Goal: Find specific page/section: Find specific page/section

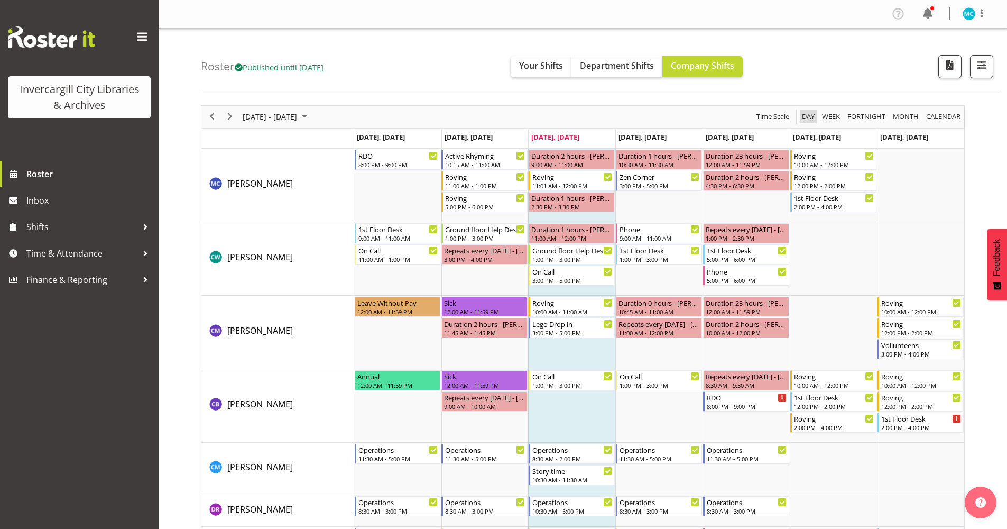
click at [808, 116] on span "Day" at bounding box center [808, 116] width 15 height 13
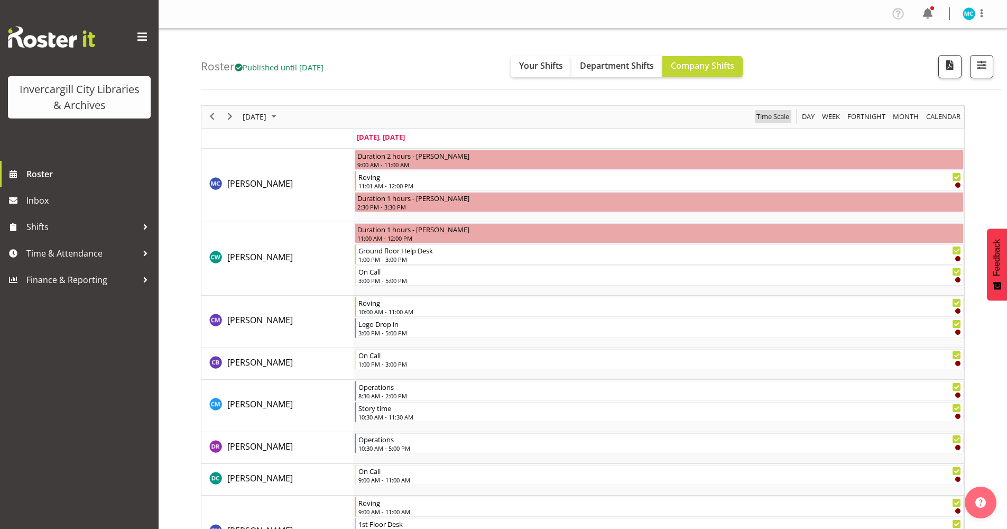
click at [776, 119] on span "Time Scale" at bounding box center [772, 116] width 35 height 13
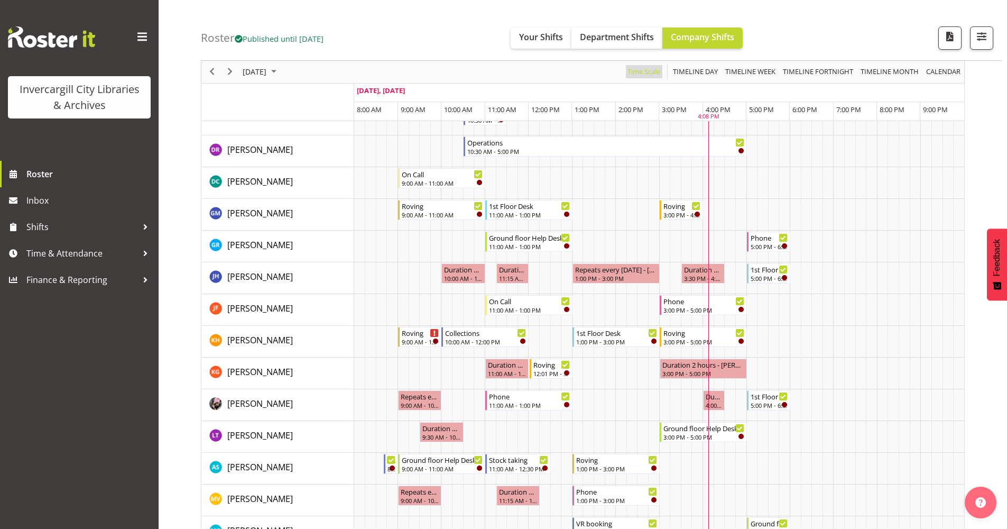
scroll to position [476, 0]
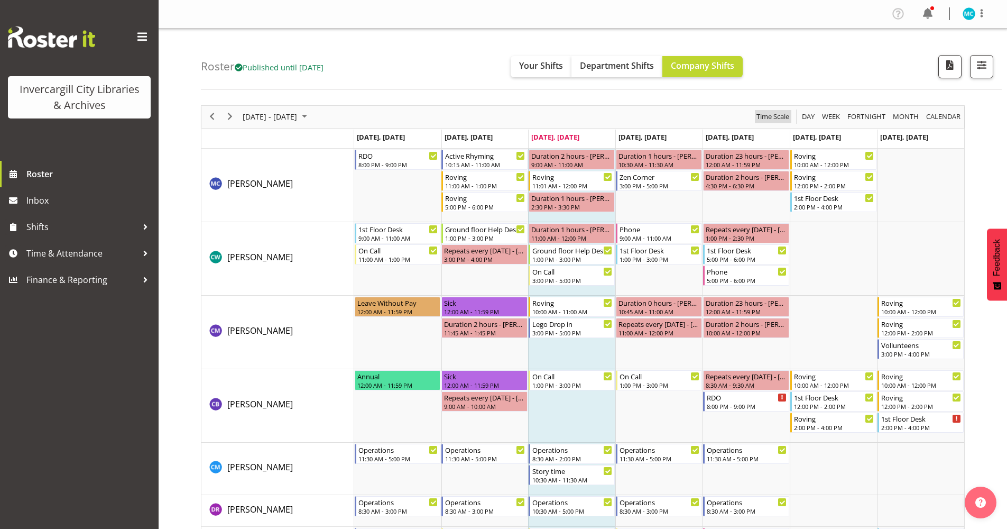
click at [780, 117] on span "Time Scale" at bounding box center [772, 116] width 35 height 13
click at [0, 0] on div "Timeline Week of October 8, 2025" at bounding box center [0, 0] width 0 height 0
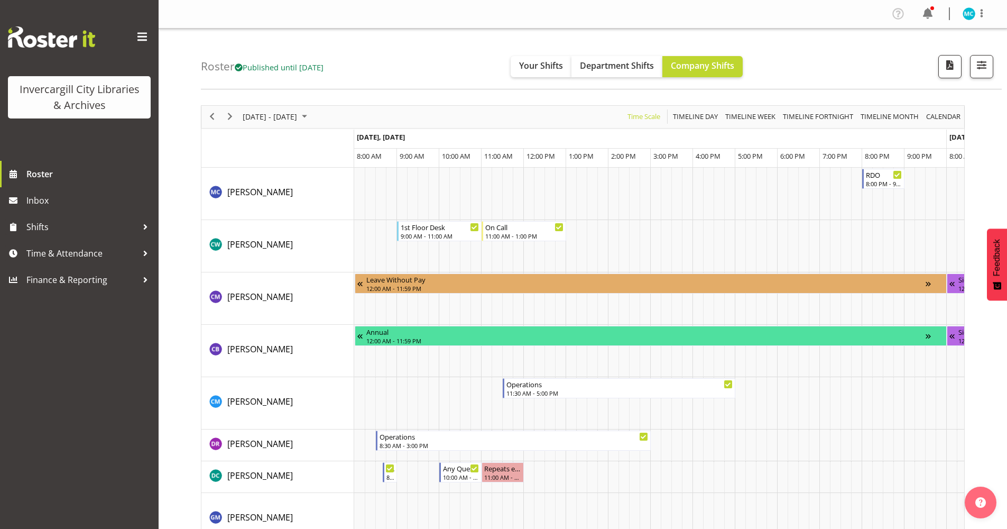
scroll to position [0, 2030]
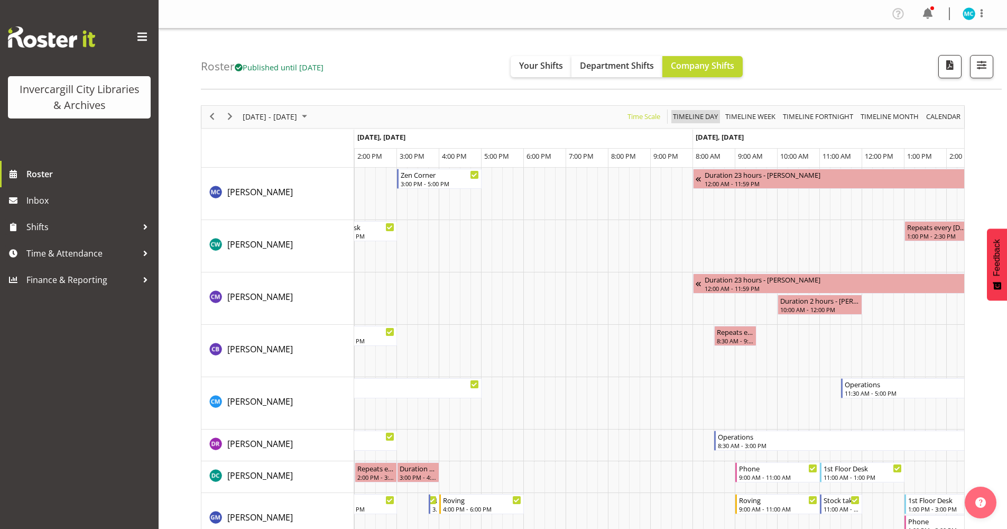
click at [687, 115] on span "Timeline Day" at bounding box center [695, 116] width 47 height 13
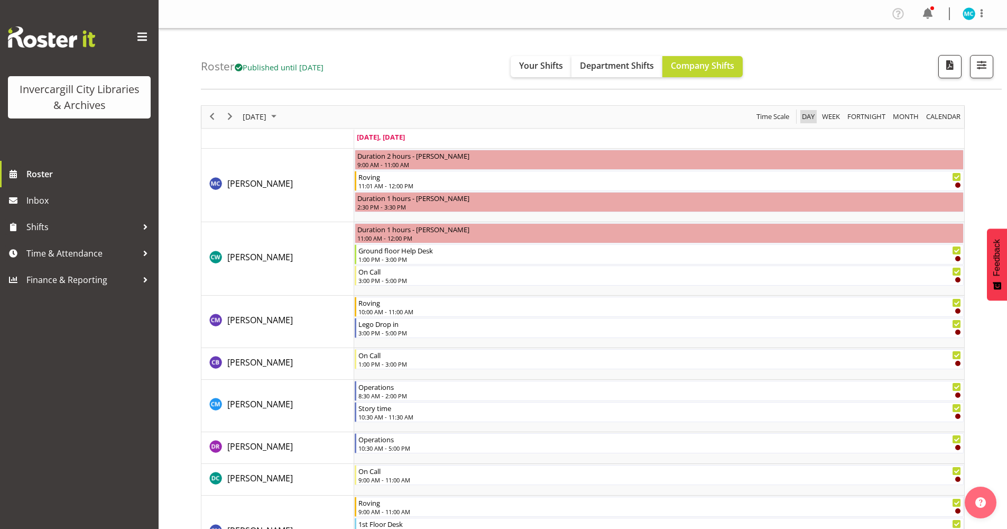
click at [816, 117] on button "Day" at bounding box center [808, 116] width 16 height 13
click at [762, 119] on span "Time Scale" at bounding box center [772, 116] width 35 height 13
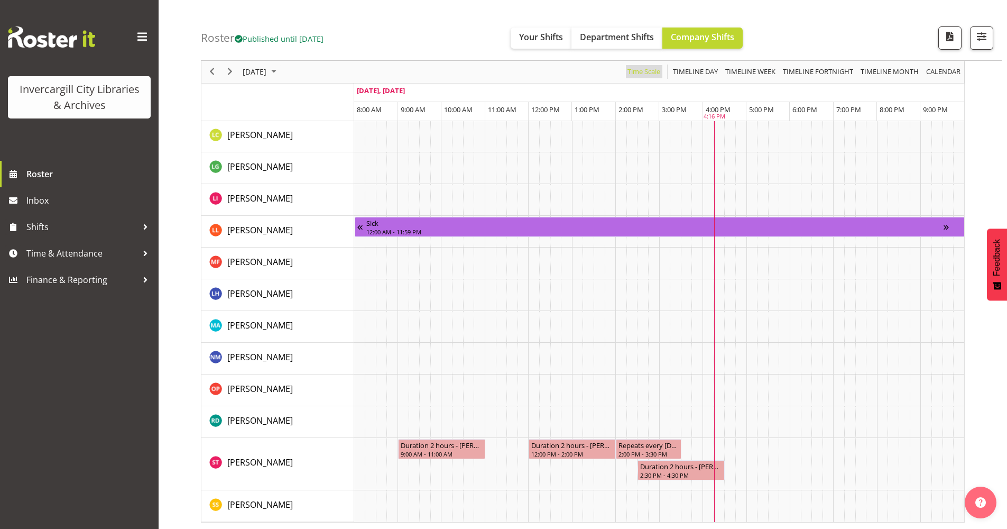
scroll to position [933, 0]
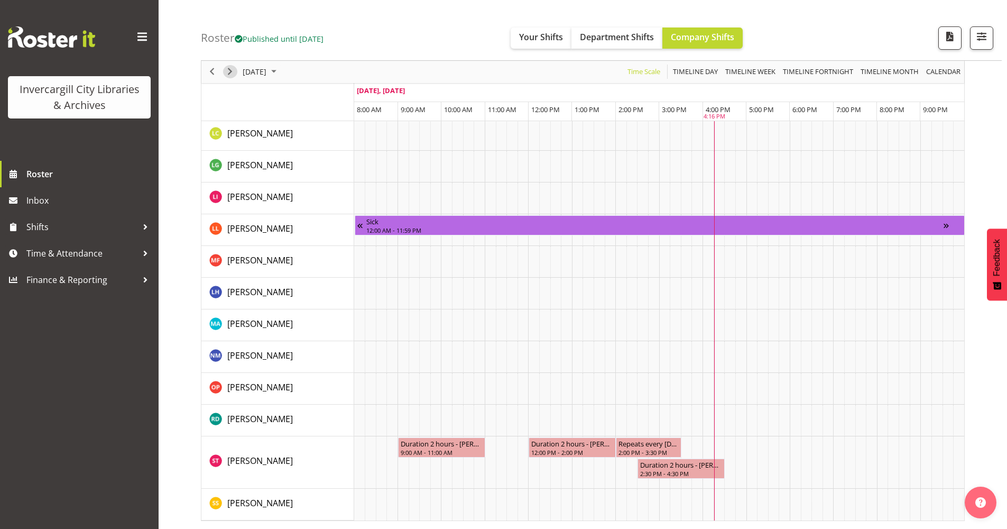
click at [230, 67] on span "Next" at bounding box center [230, 72] width 13 height 13
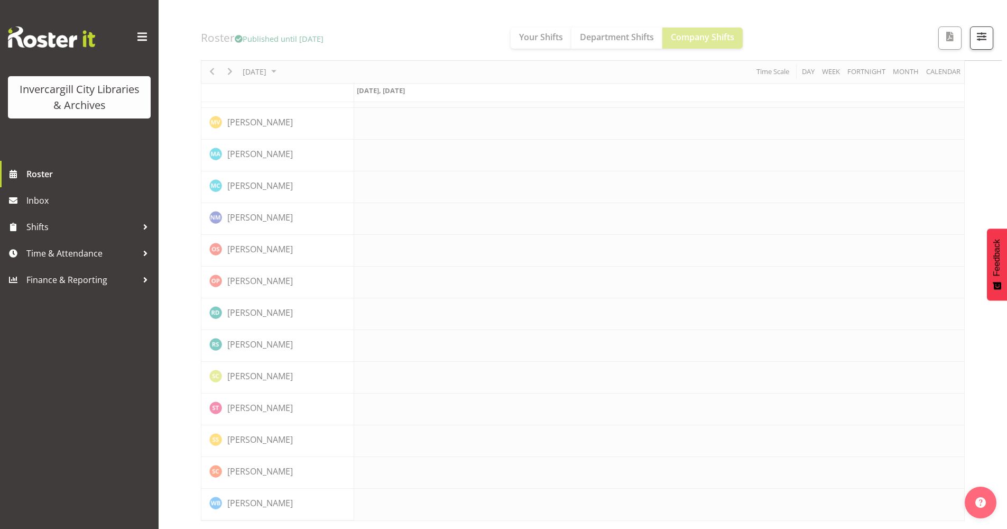
scroll to position [0, 0]
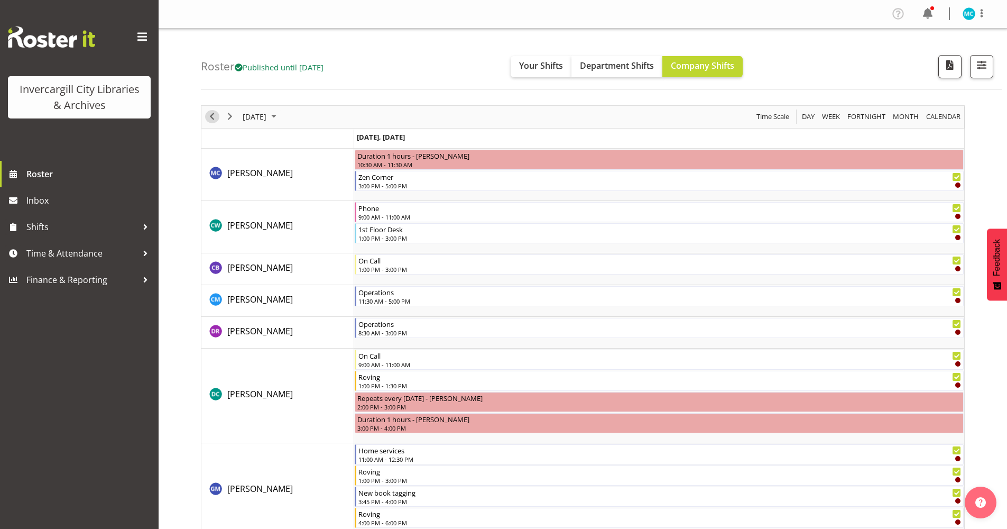
click at [212, 117] on span "Previous" at bounding box center [212, 116] width 13 height 13
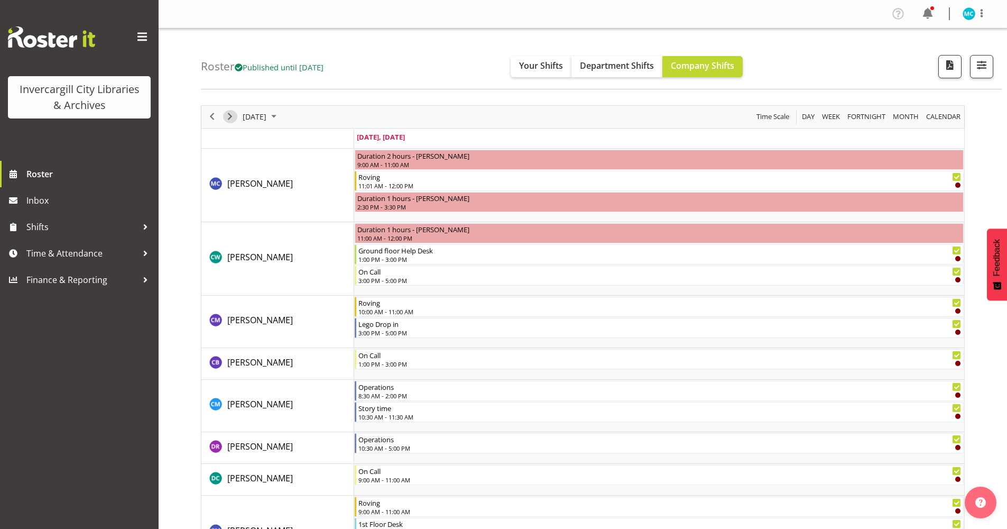
click at [232, 119] on span "Next" at bounding box center [230, 116] width 13 height 13
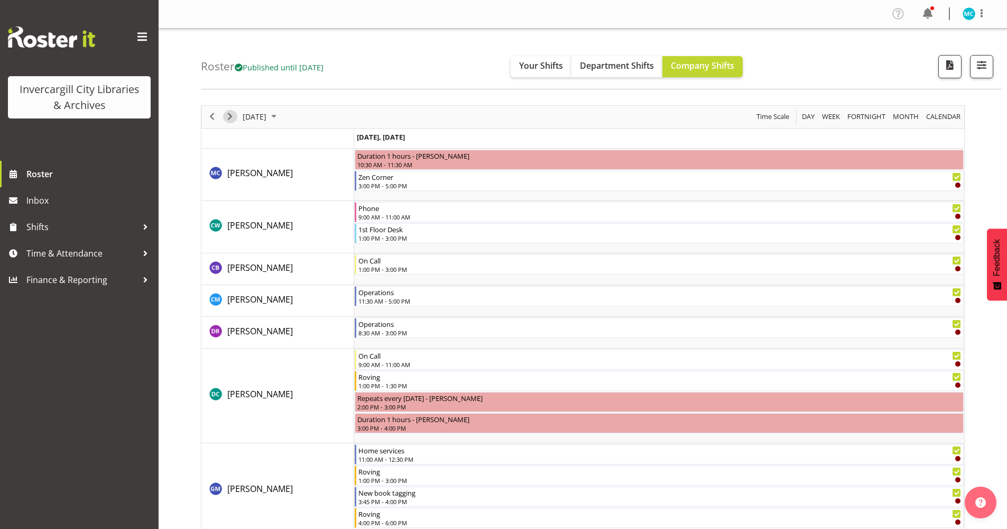
click at [230, 116] on span "Next" at bounding box center [230, 116] width 13 height 13
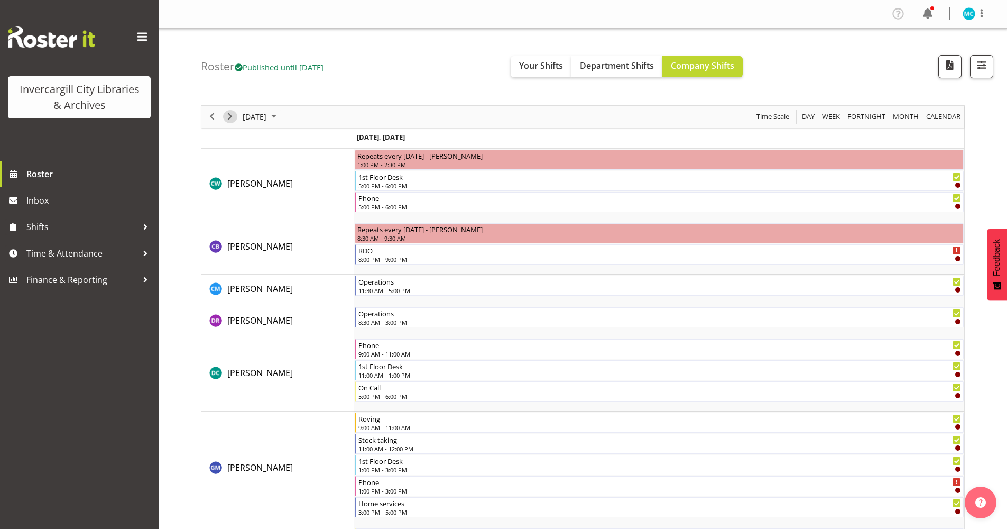
click at [230, 118] on span "Next" at bounding box center [230, 116] width 13 height 13
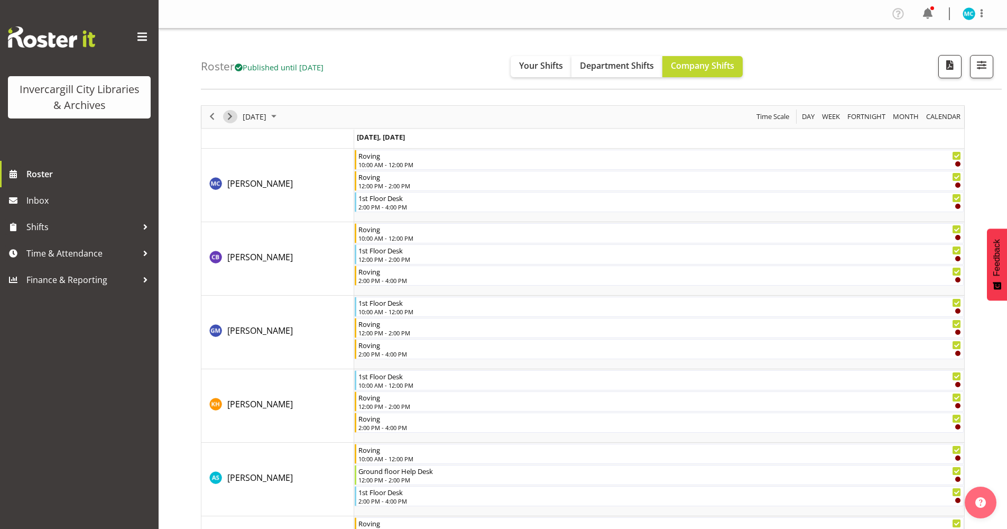
click at [230, 118] on span "Next" at bounding box center [230, 116] width 13 height 13
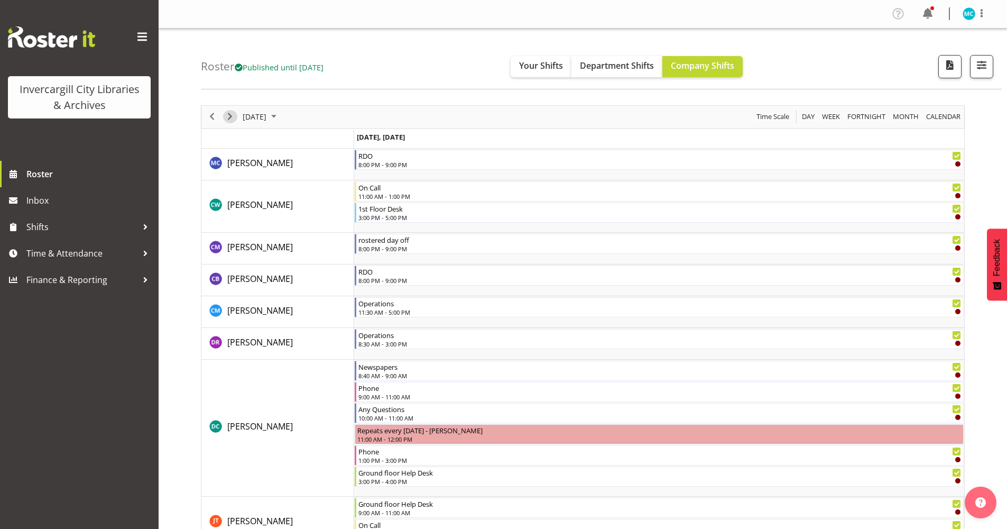
click at [230, 118] on span "Next" at bounding box center [230, 116] width 13 height 13
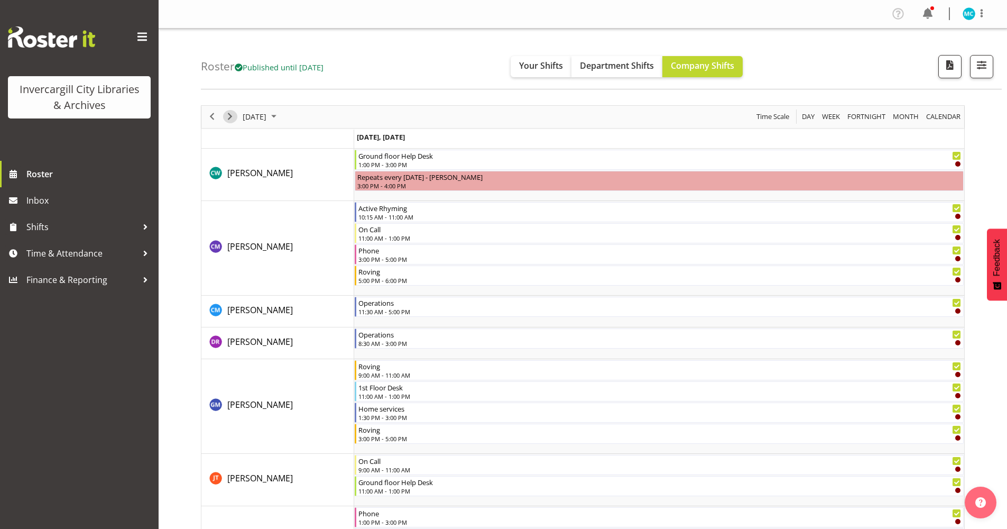
click at [230, 118] on span "Next" at bounding box center [230, 116] width 13 height 13
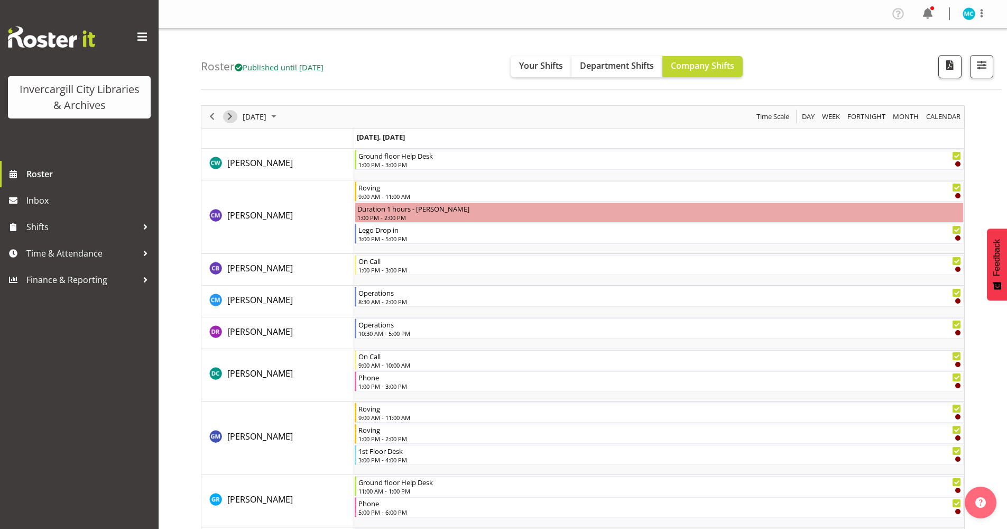
click at [230, 116] on span "Next" at bounding box center [230, 116] width 13 height 13
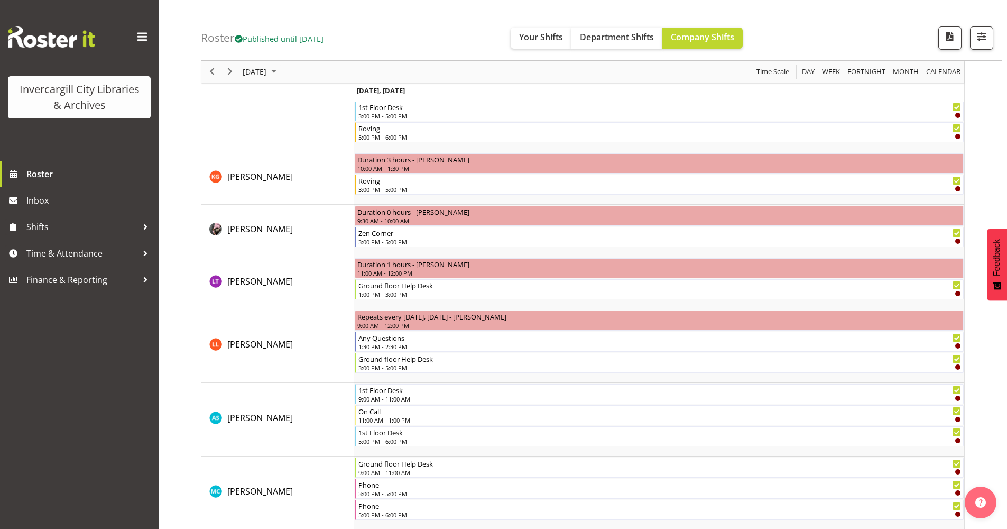
scroll to position [634, 0]
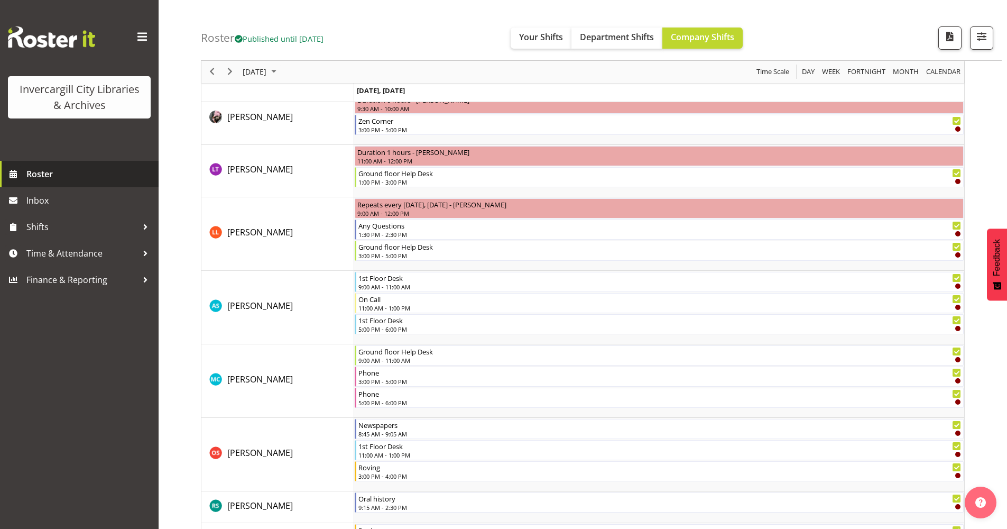
click at [53, 168] on span "Roster" at bounding box center [89, 174] width 127 height 16
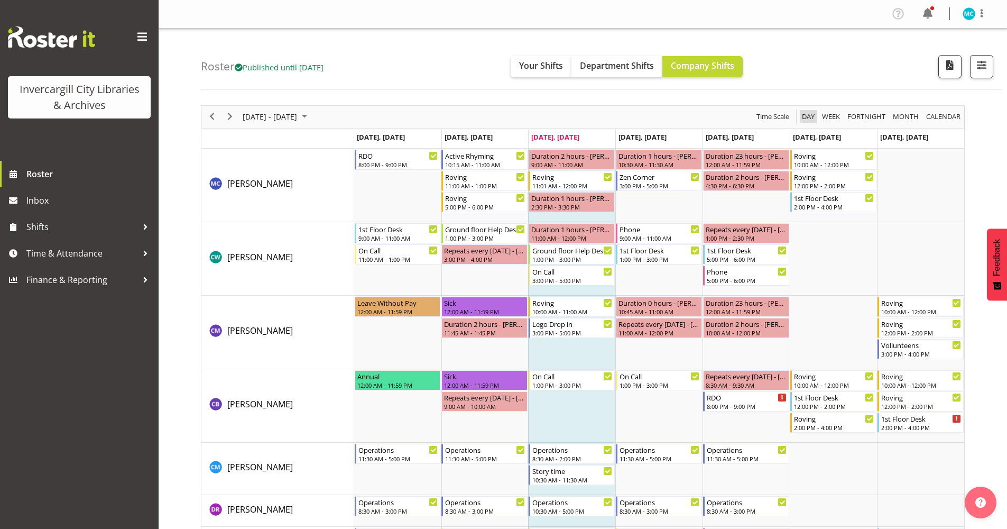
click at [812, 119] on span "Day" at bounding box center [808, 116] width 15 height 13
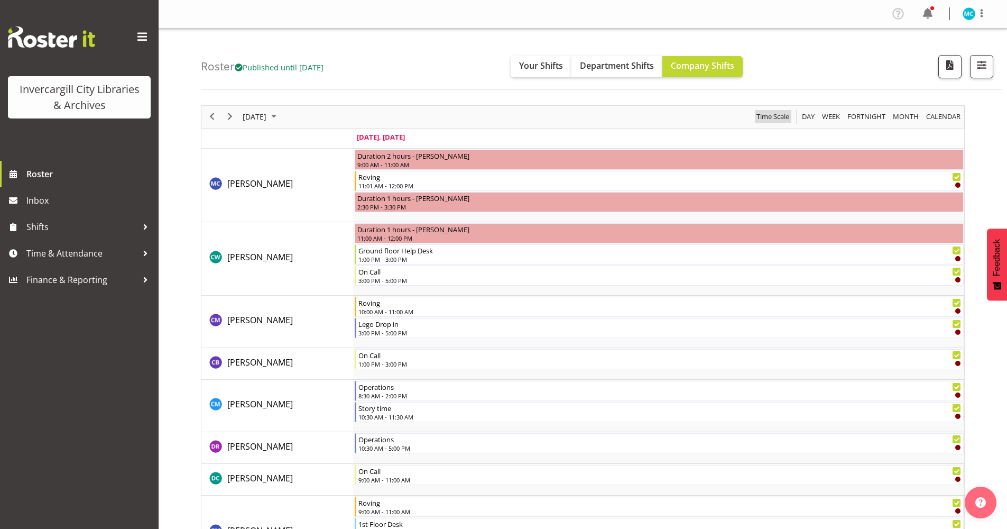
click at [767, 122] on span "Time Scale" at bounding box center [772, 116] width 35 height 13
